Goal: Navigation & Orientation: Find specific page/section

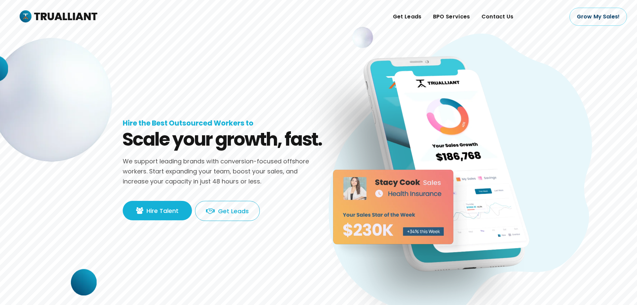
drag, startPoint x: 236, startPoint y: 67, endPoint x: 76, endPoint y: 5, distance: 172.0
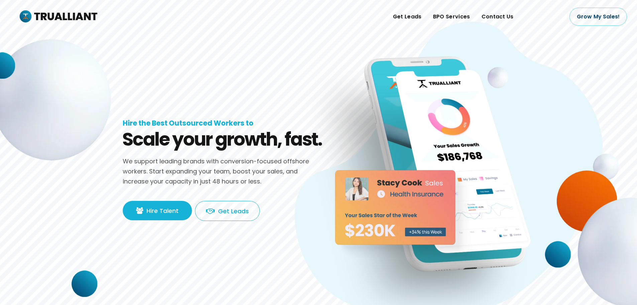
click at [265, 23] on div "Get Leads BPO Services Contact Us" at bounding box center [326, 16] width 459 height 33
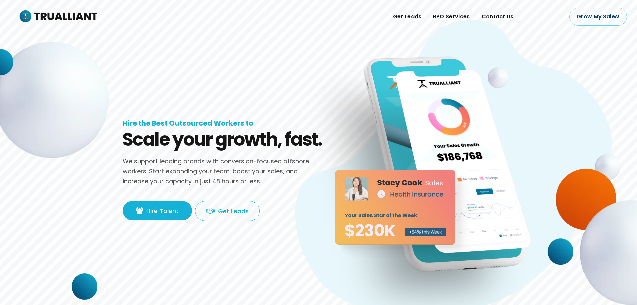
click at [577, 83] on icon at bounding box center [454, 179] width 334 height 334
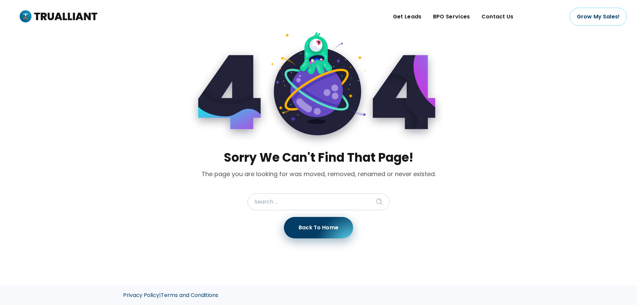
click at [534, 143] on main "Sorry We Can't Find That Page! The page you are looking for was moved, removed,…" at bounding box center [318, 142] width 637 height 285
click at [419, 15] on span "Get Leads" at bounding box center [407, 17] width 29 height 10
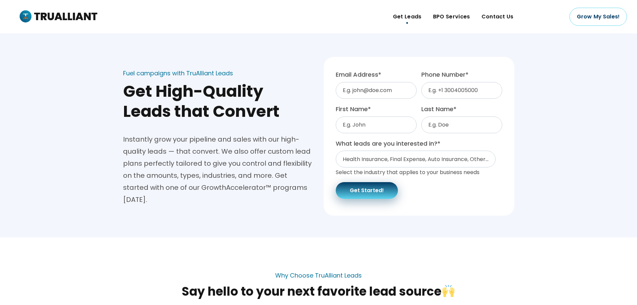
click at [75, 17] on img at bounding box center [57, 17] width 79 height 16
